Goal: Task Accomplishment & Management: Manage account settings

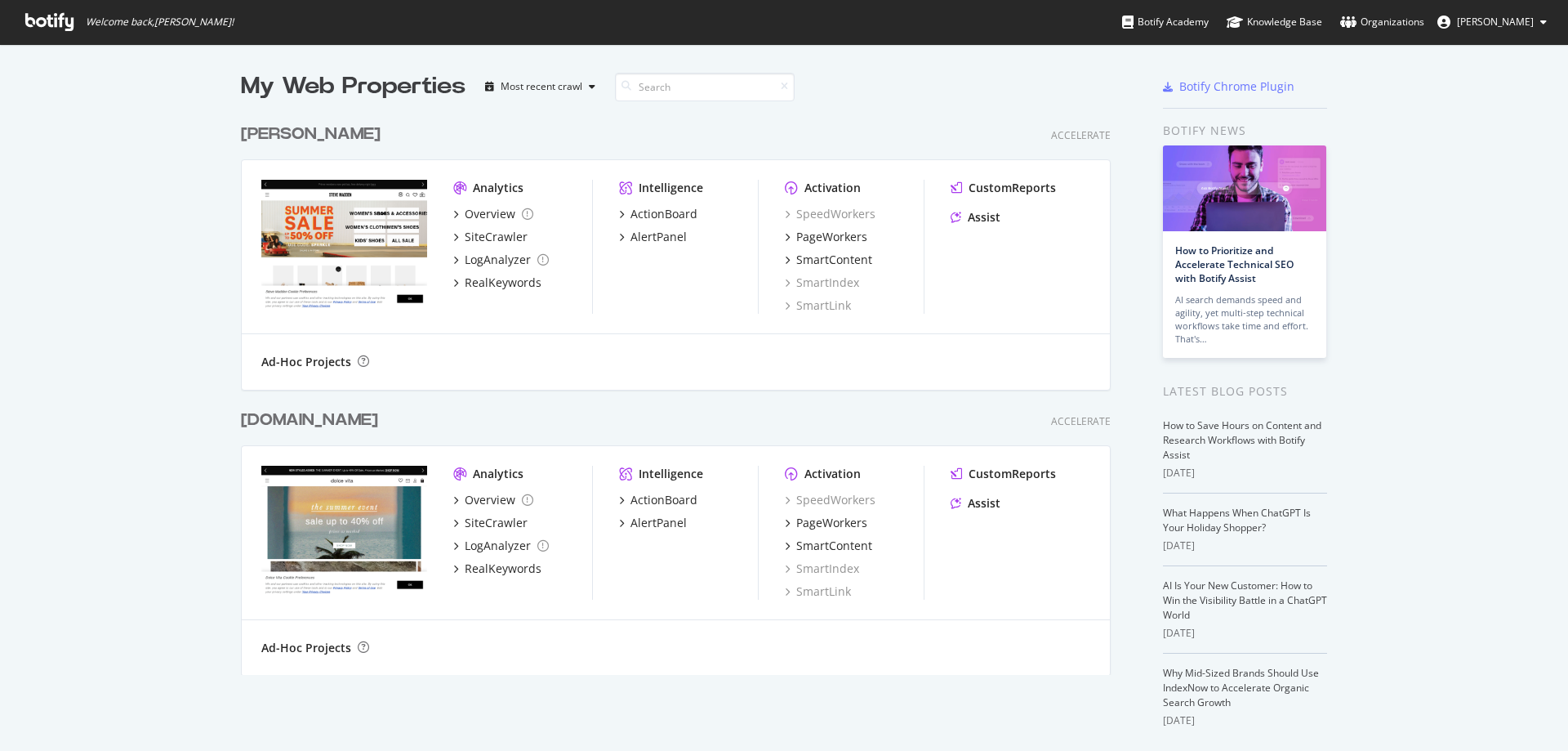
scroll to position [739, 1543]
click at [307, 131] on div "[PERSON_NAME]" at bounding box center [310, 134] width 139 height 24
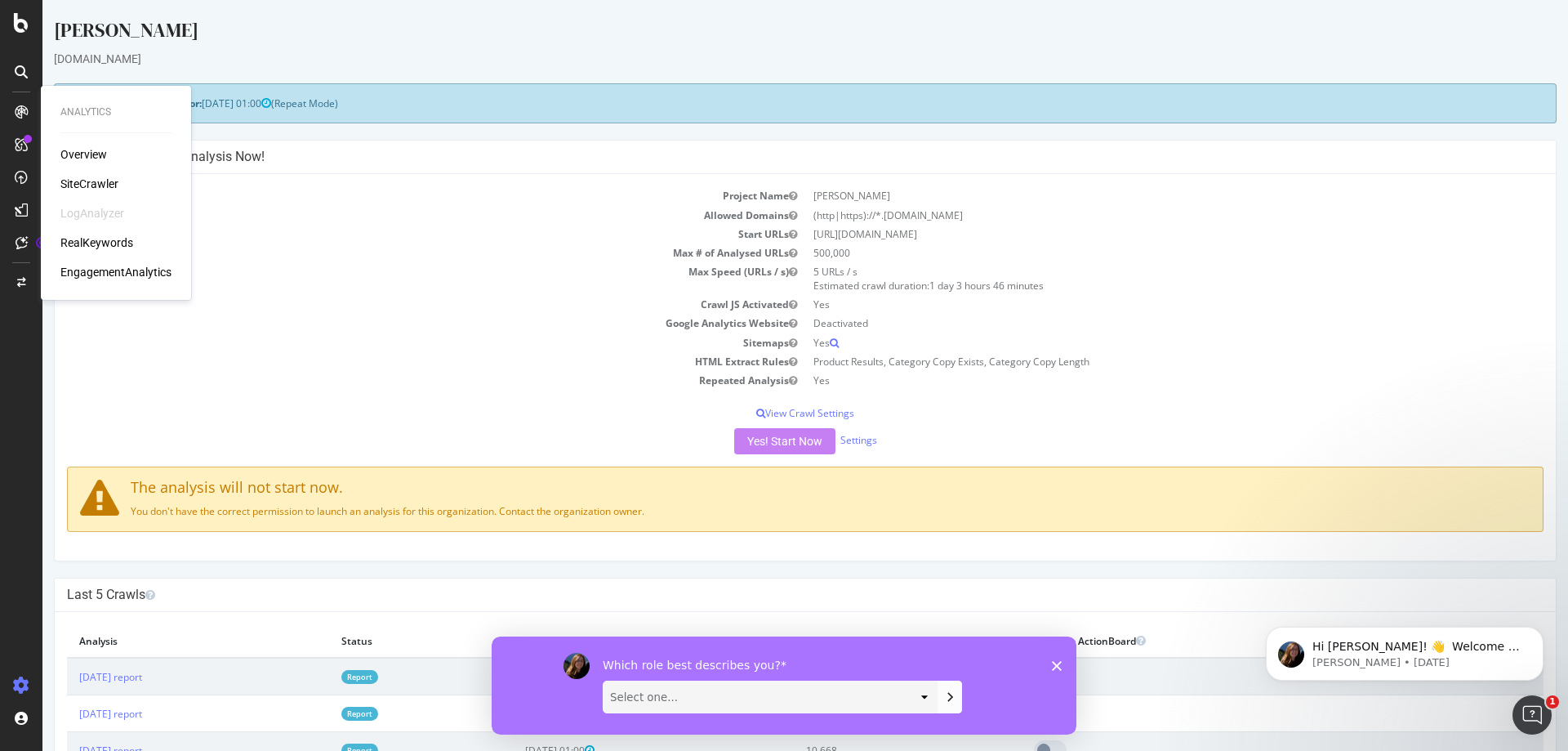
click at [109, 243] on div "RealKeywords" at bounding box center [96, 242] width 73 height 17
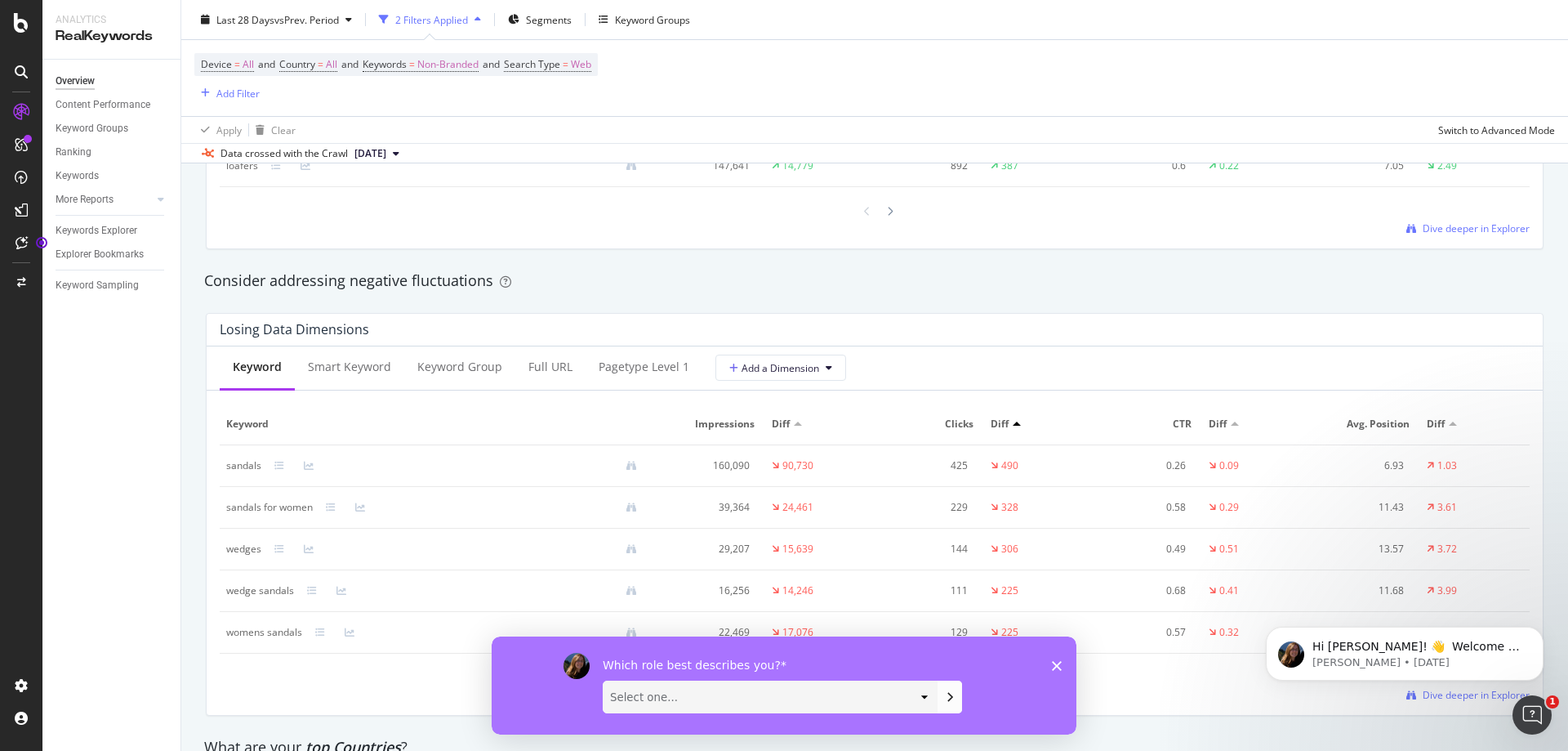
scroll to position [1879, 0]
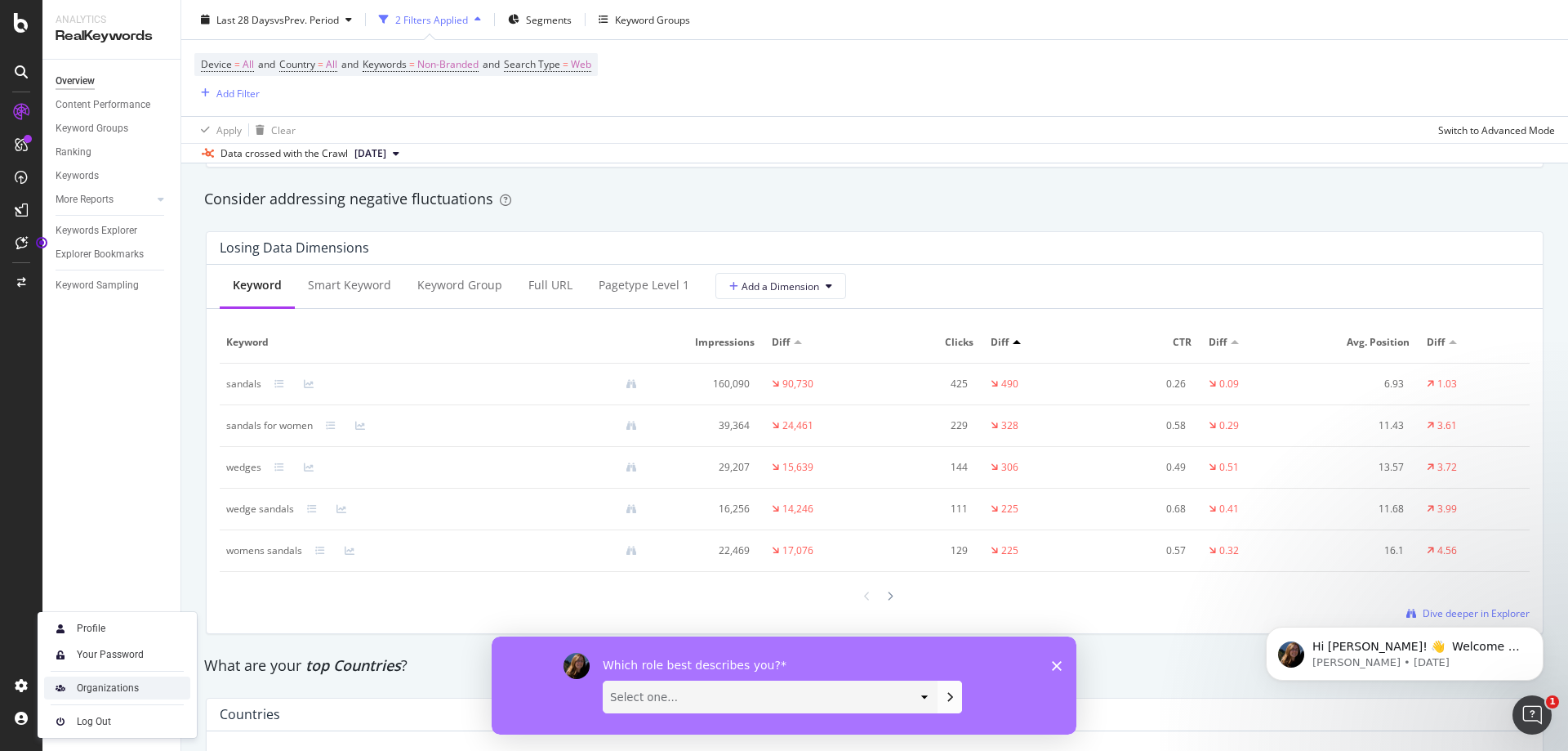
click at [132, 692] on div "Organizations" at bounding box center [108, 688] width 62 height 13
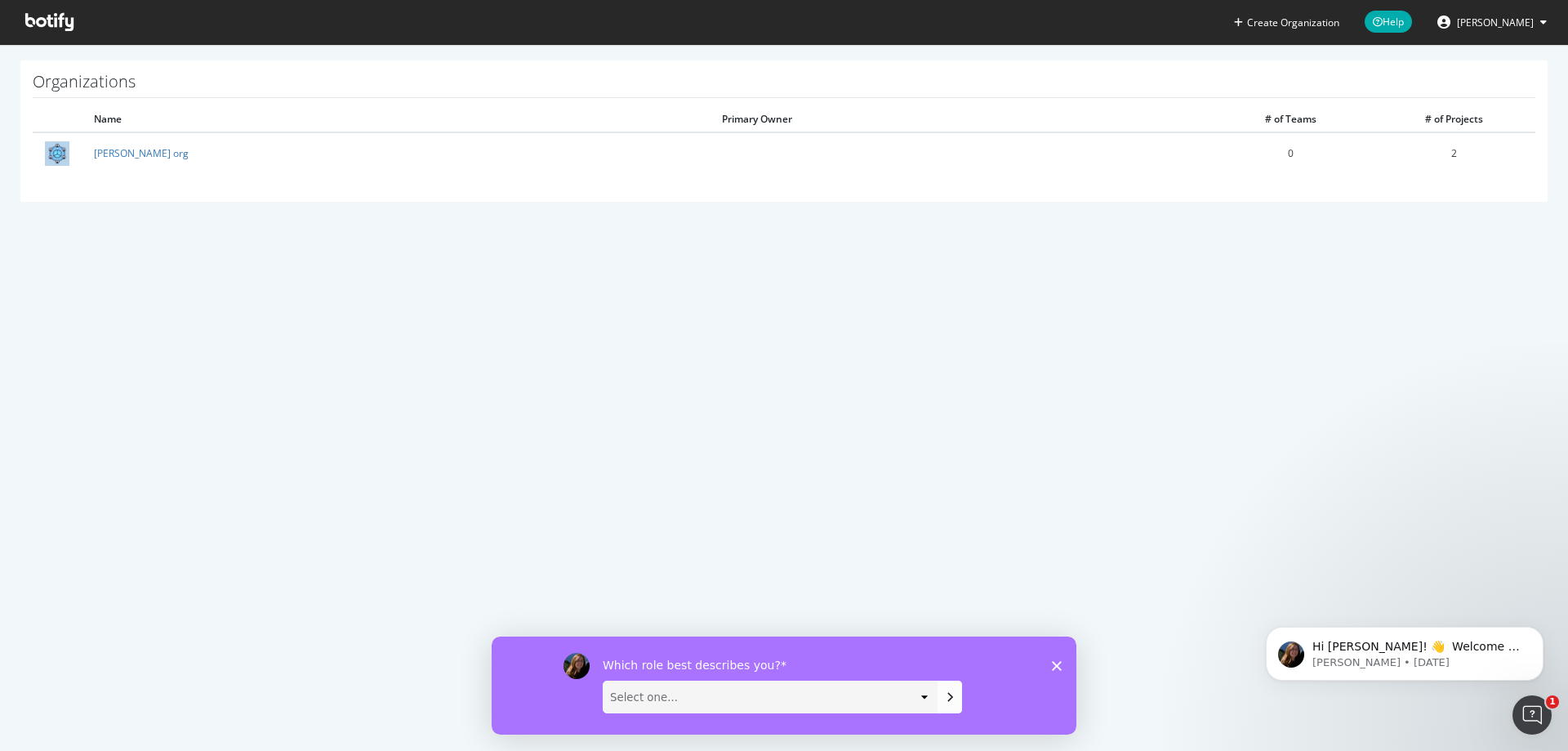
click at [1539, 18] on button "[PERSON_NAME]" at bounding box center [1492, 22] width 136 height 26
click at [1508, 133] on span "[PERSON_NAME] org" at bounding box center [1495, 127] width 95 height 14
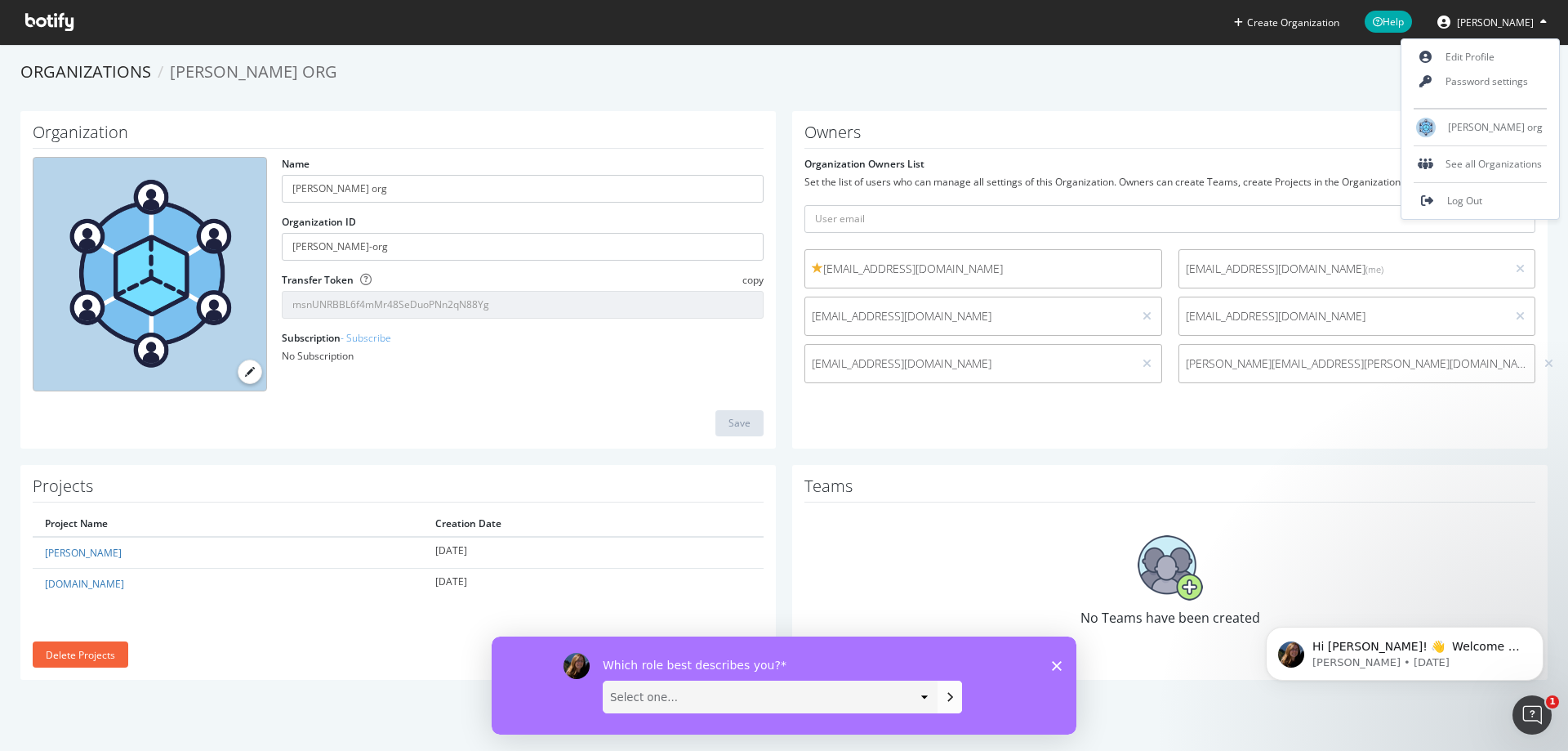
click at [1268, 402] on div "Owners Organization Owners List Set the list of users who can manage all settin…" at bounding box center [1170, 280] width 756 height 338
click at [1486, 105] on link "Members list" at bounding box center [1506, 100] width 83 height 20
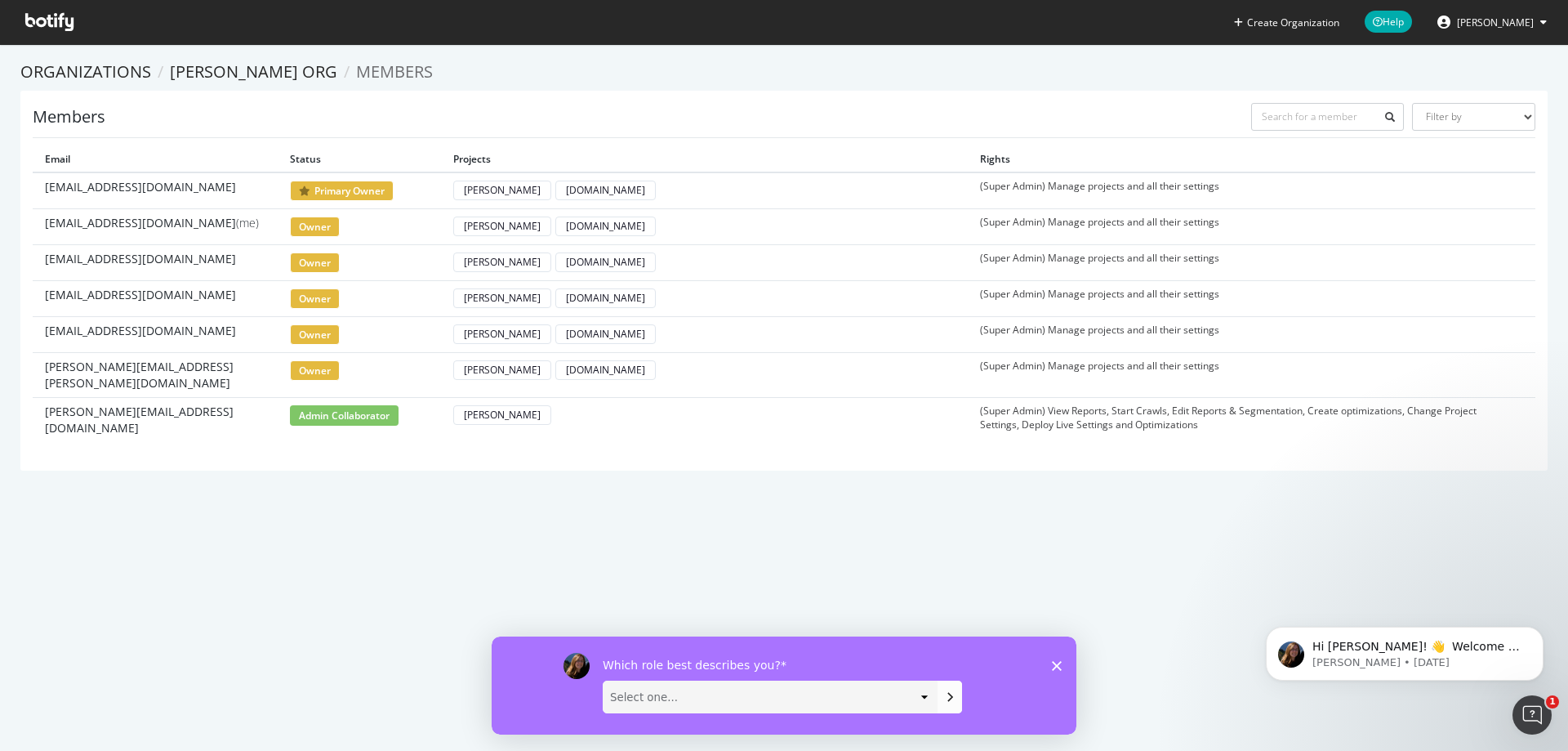
click at [235, 471] on section "Organizations [PERSON_NAME] org Members Members Filter by Primary Owner Owner M…" at bounding box center [784, 273] width 1568 height 459
click at [1329, 113] on input "text" at bounding box center [1328, 117] width 153 height 28
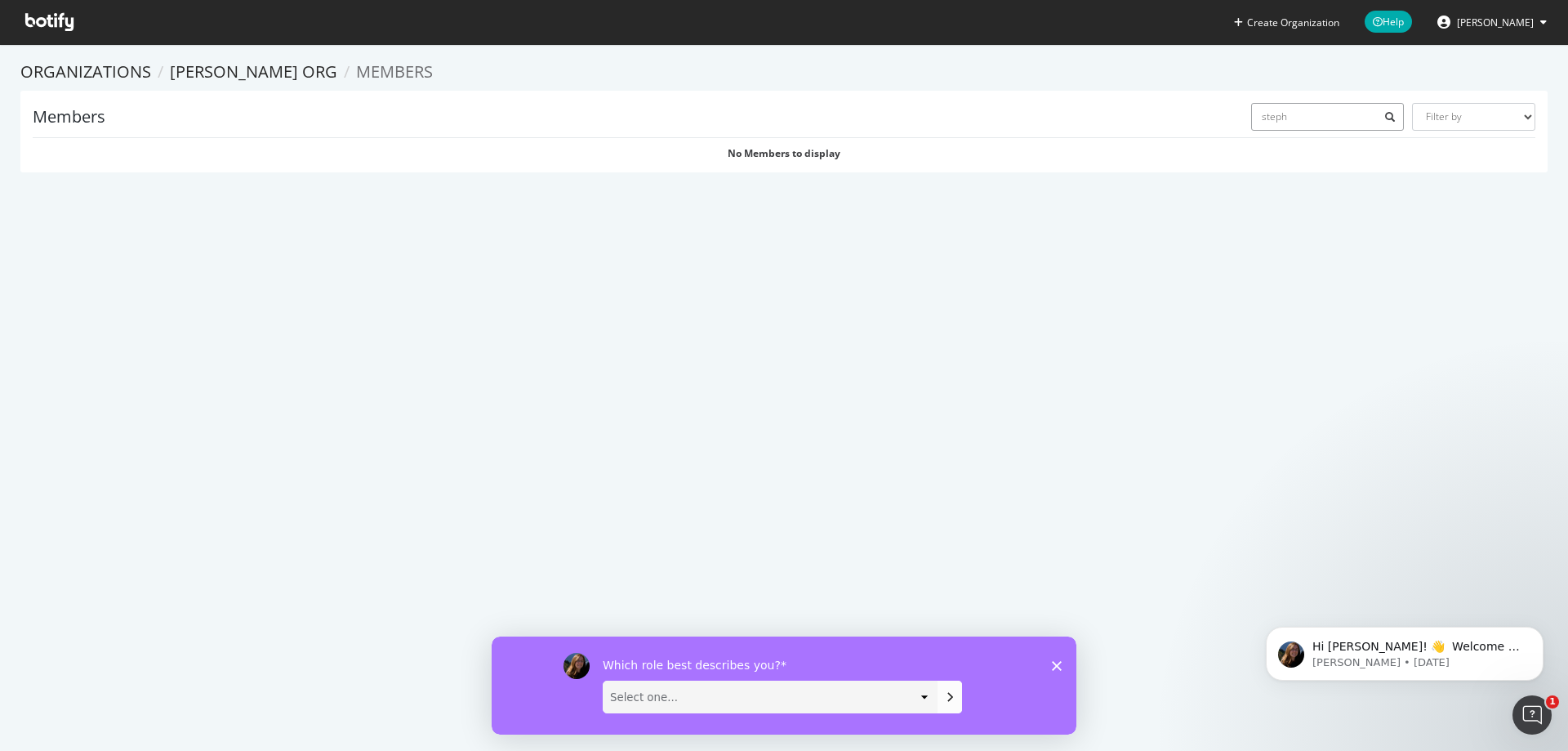
type input "steph"
click at [975, 256] on div "Create Organization Help [PERSON_NAME] Organizations [PERSON_NAME] org Members …" at bounding box center [784, 376] width 1568 height 751
click at [72, 68] on link "Organizations" at bounding box center [85, 71] width 131 height 22
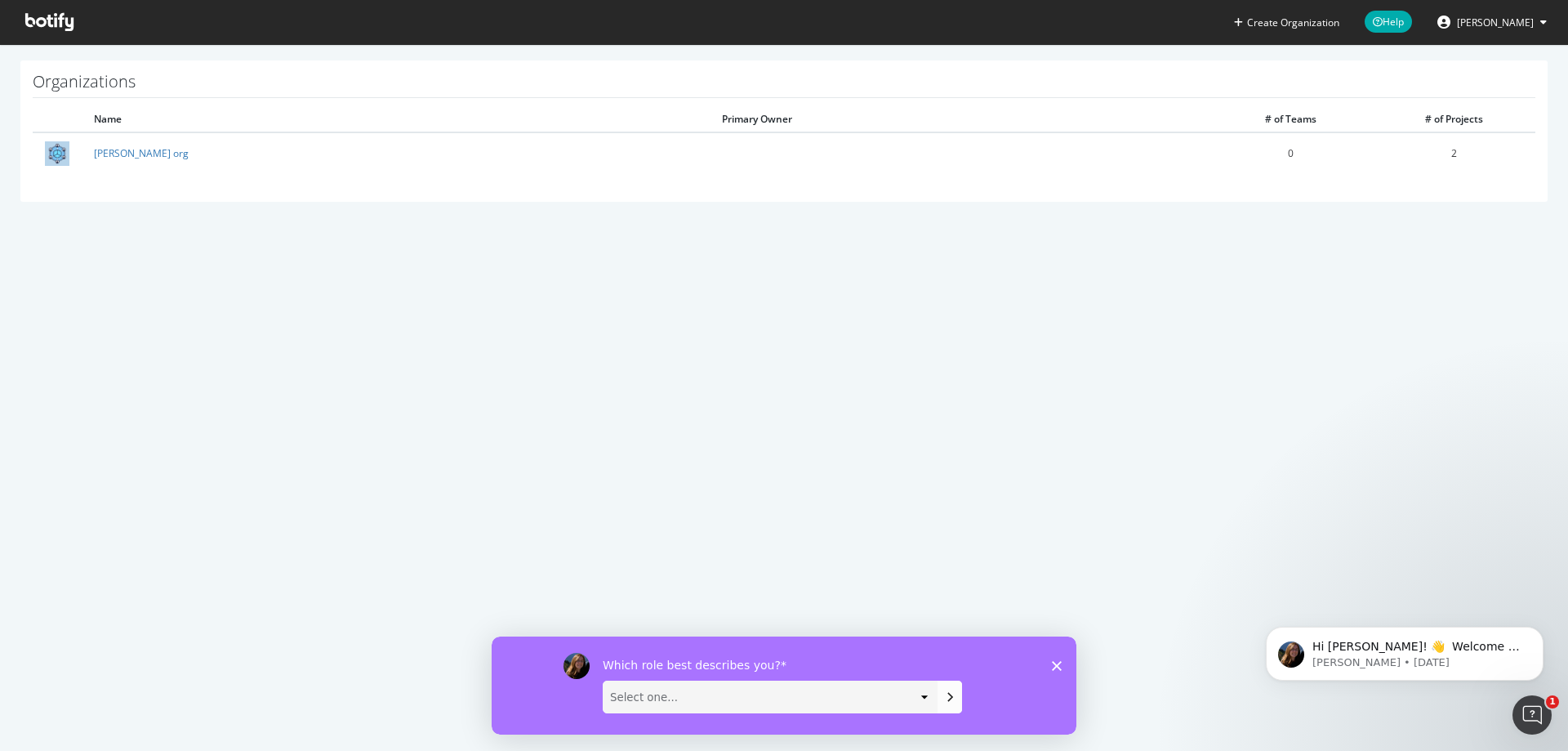
click at [1506, 9] on button "[PERSON_NAME]" at bounding box center [1492, 22] width 136 height 26
click at [46, 25] on icon at bounding box center [49, 22] width 48 height 18
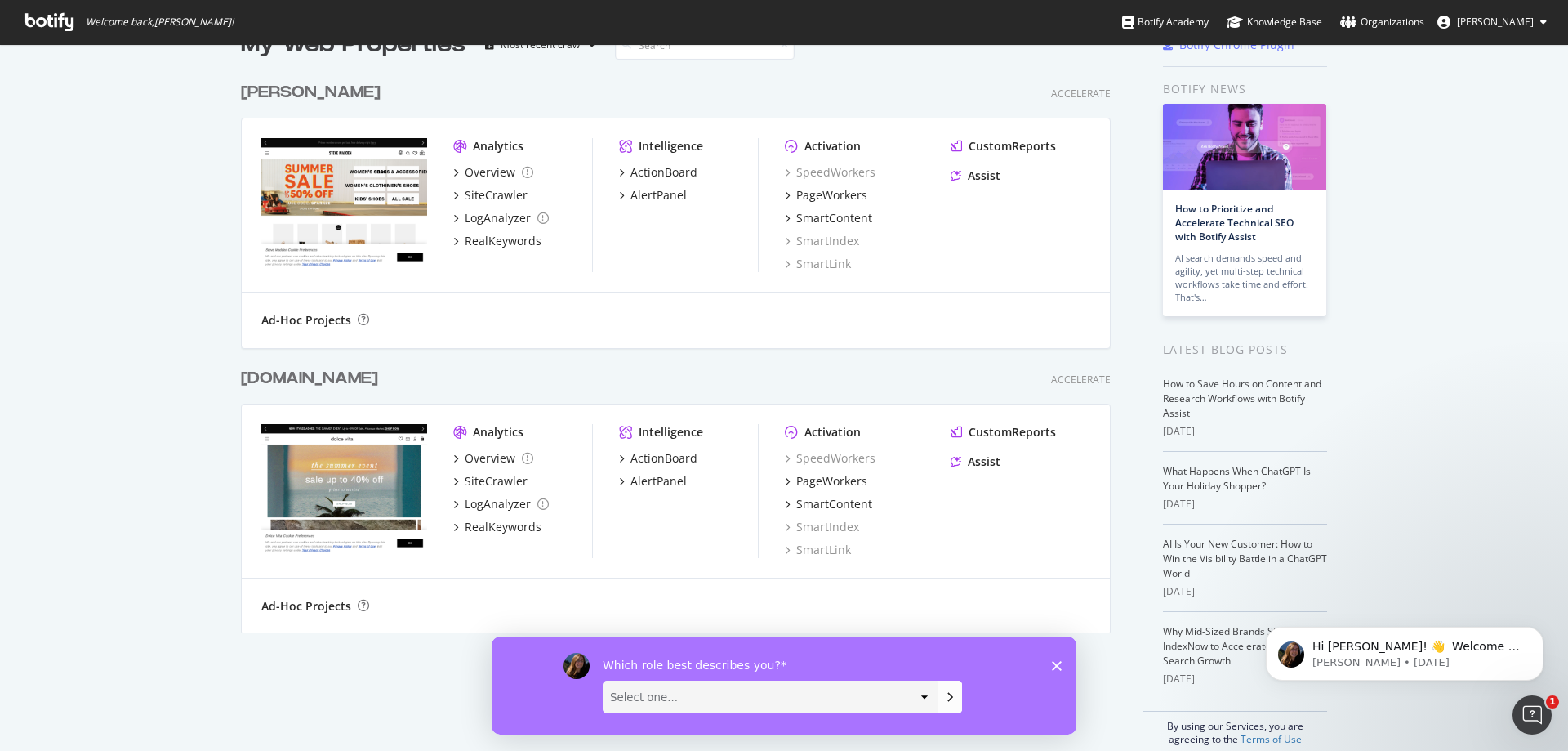
scroll to position [63, 0]
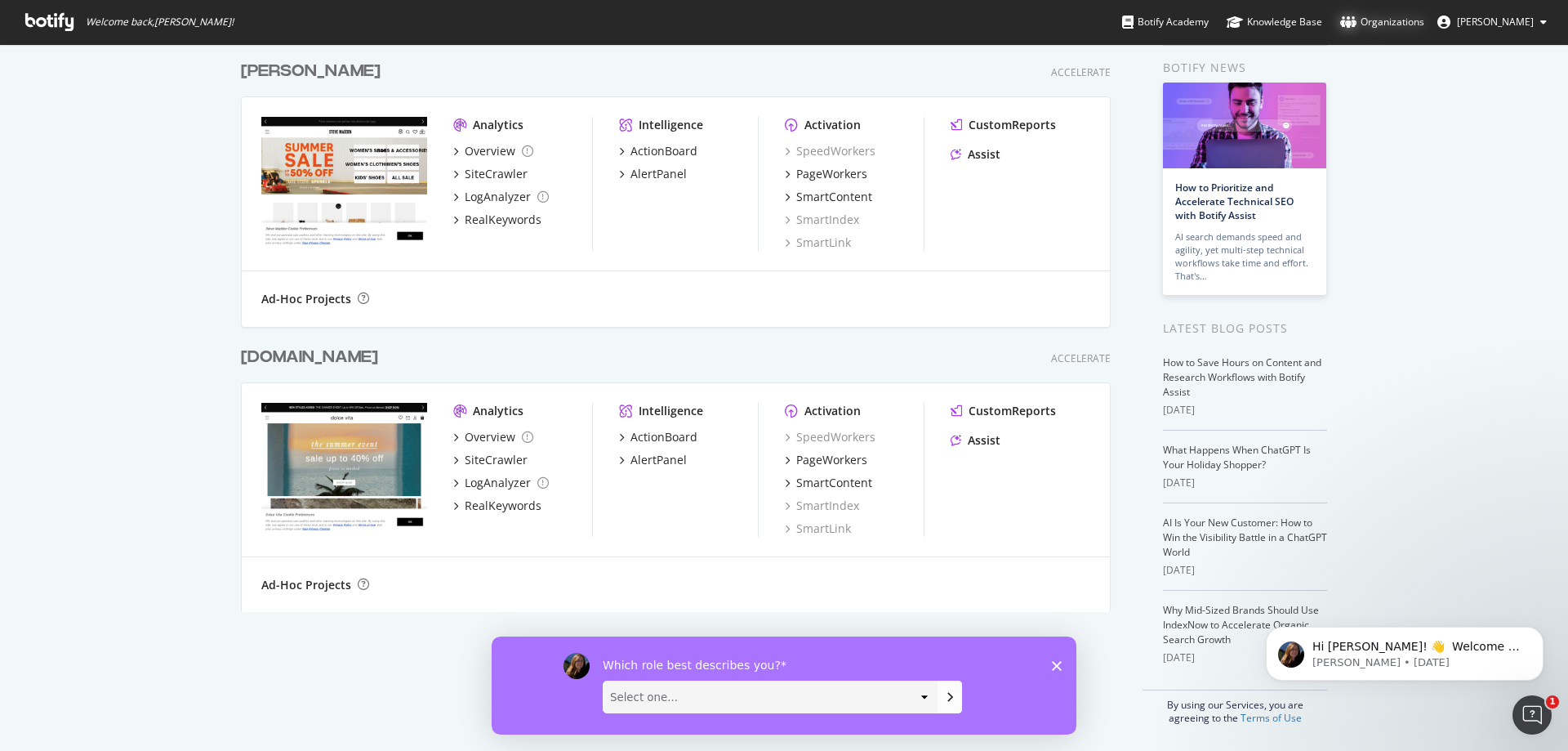
click at [1410, 22] on div "Organizations" at bounding box center [1382, 22] width 84 height 17
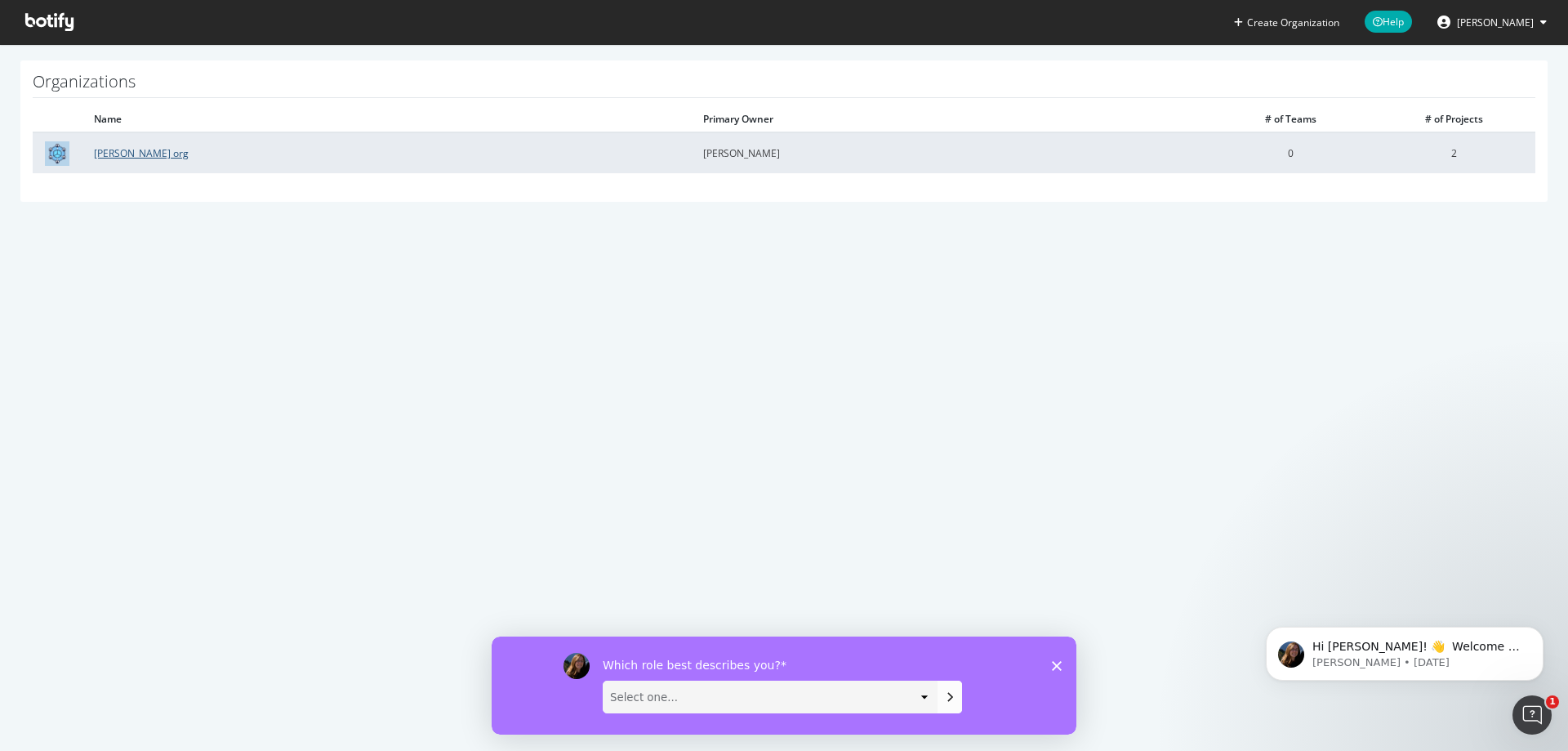
click at [146, 155] on link "[PERSON_NAME] org" at bounding box center [141, 154] width 95 height 14
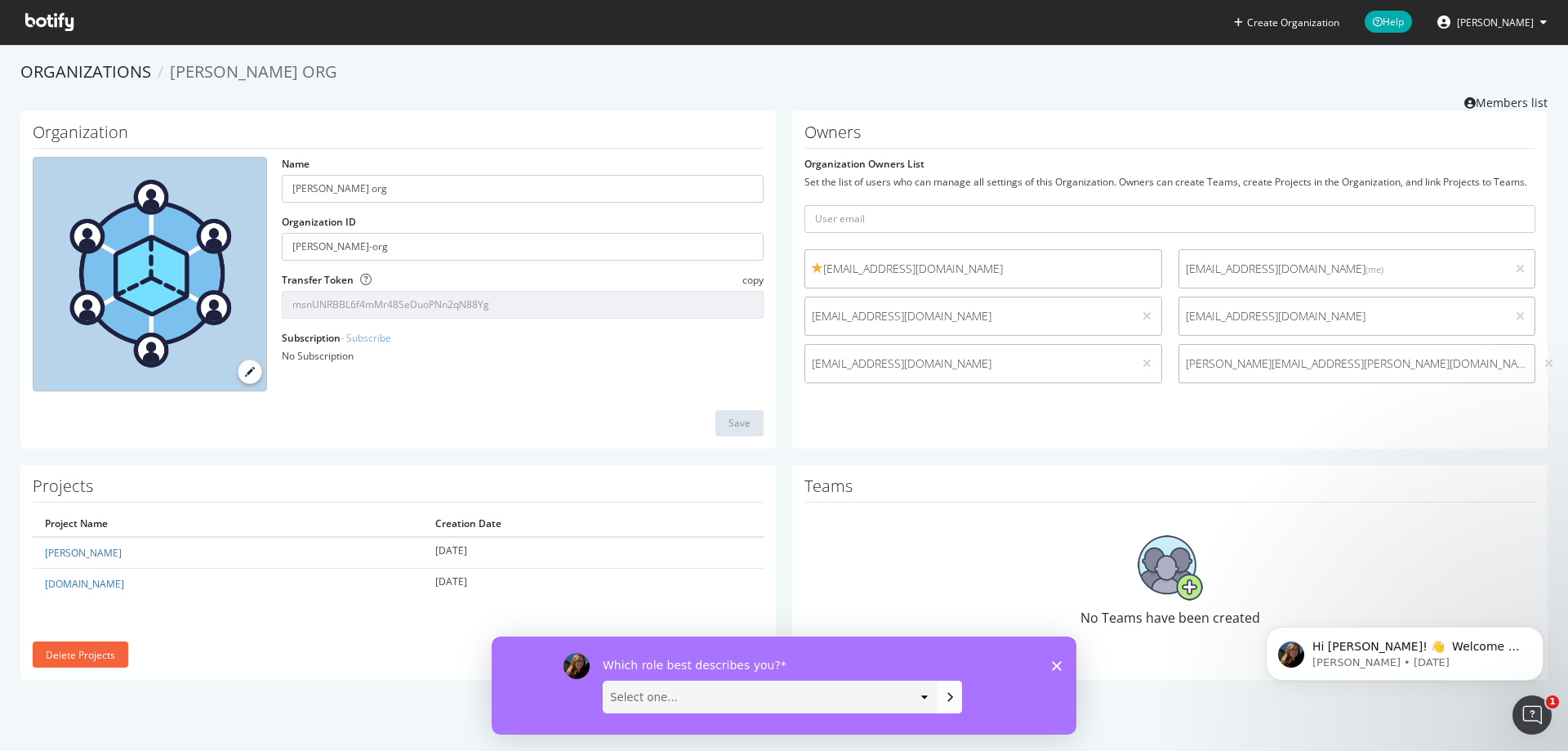
click at [1060, 662] on icon "Close survey" at bounding box center [1057, 665] width 10 height 10
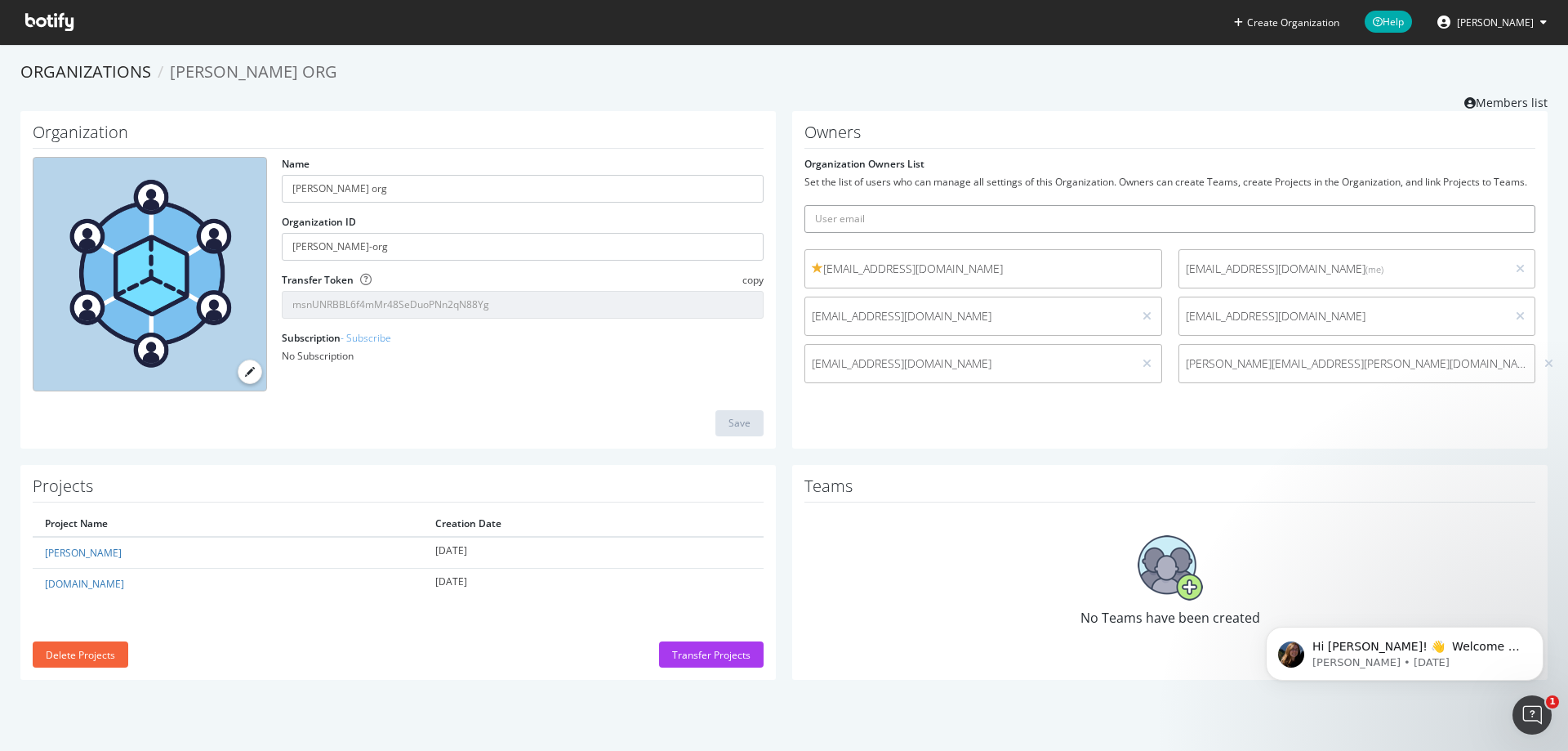
click at [922, 216] on input "text" at bounding box center [1170, 219] width 731 height 28
type input "stephaniehill@stevemadden.com"
drag, startPoint x: 1101, startPoint y: 224, endPoint x: 773, endPoint y: 222, distance: 328.0
click at [773, 222] on div "Organization Name Steven Madden org Organization ID steven-madden-org Transfer …" at bounding box center [784, 288] width 1543 height 354
click at [937, 100] on div "Organizations Steven Madden org Members list" at bounding box center [784, 86] width 1528 height 51
